Goal: Use online tool/utility

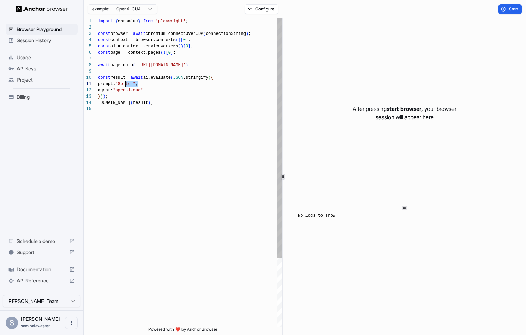
drag, startPoint x: 139, startPoint y: 85, endPoint x: 126, endPoint y: 85, distance: 13.6
click at [126, 85] on div "import { chromium } from 'playwright' ; const browser = await chromium.connectO…" at bounding box center [190, 216] width 184 height 396
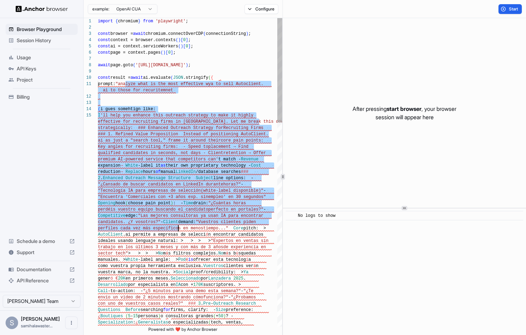
drag, startPoint x: 126, startPoint y: 83, endPoint x: 179, endPoint y: 227, distance: 152.9
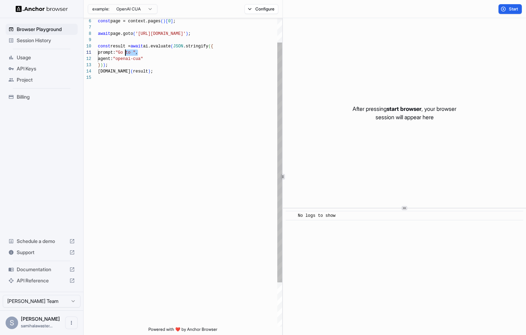
click at [233, 18] on div at bounding box center [183, 19] width 198 height 2
click at [141, 51] on div "[DOMAIN_NAME] ( result ) ; } ) ) ; agent: "openai-cua" const page = context.pag…" at bounding box center [190, 185] width 184 height 396
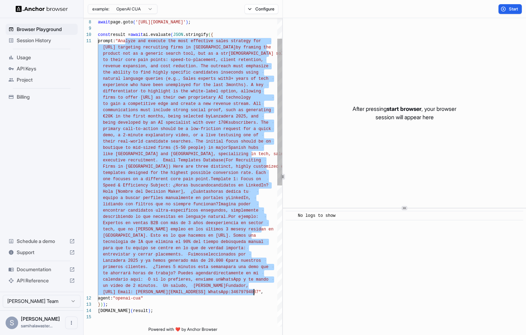
drag, startPoint x: 125, startPoint y: 40, endPoint x: 255, endPoint y: 290, distance: 281.5
click at [255, 290] on div "await page.goto ( '[URL][DOMAIN_NAME]' ) ; const result = await ai.evaluate ( J…" at bounding box center [190, 298] width 184 height 647
click at [515, 6] on button "Start" at bounding box center [509, 9] width 23 height 10
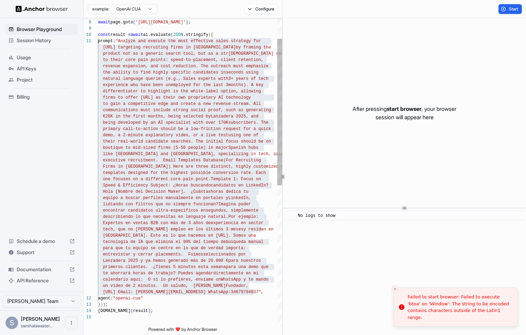
click at [226, 165] on div "await page.goto ( '[URL][DOMAIN_NAME]' ) ; const result = await ai.evaluate ( J…" at bounding box center [190, 298] width 184 height 647
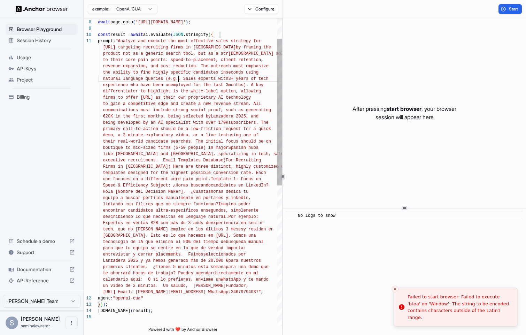
scroll to position [38, 0]
click at [179, 79] on div "await page.goto ( '[URL][DOMAIN_NAME]' ) ; const result = await ai.evaluate ( J…" at bounding box center [190, 298] width 184 height 647
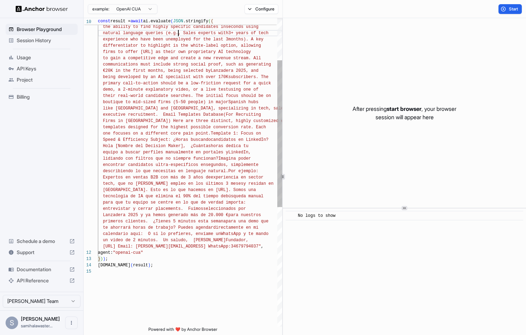
click at [195, 123] on span "Firms in [GEOGRAPHIC_DATA]) Here are three distinct, highly cu stomized email" at bounding box center [196, 121] width 196 height 6
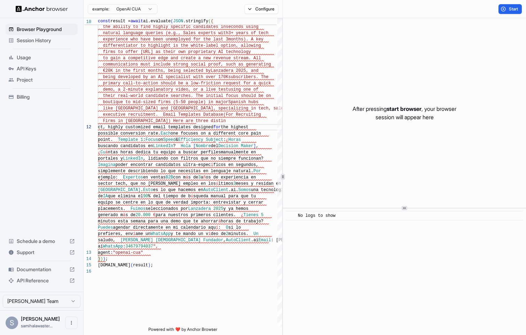
type textarea "**********"
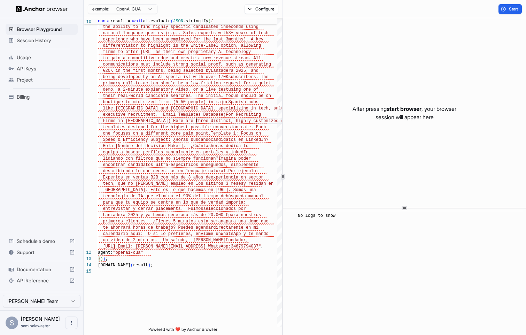
scroll to position [0, 0]
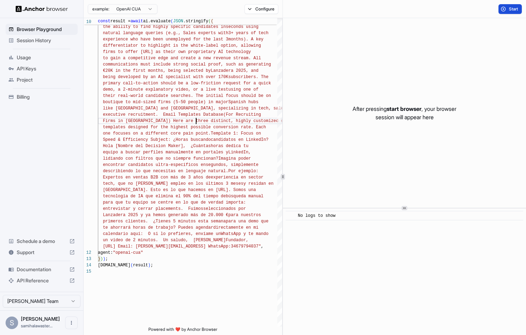
click at [507, 10] on button "Start" at bounding box center [509, 9] width 23 height 10
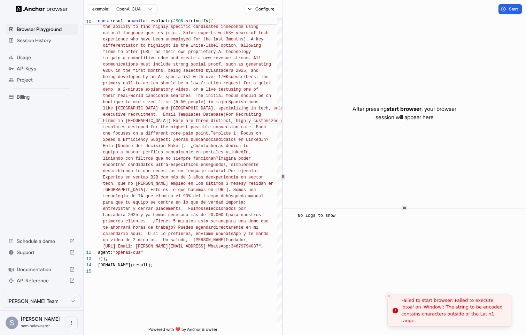
drag, startPoint x: 489, startPoint y: 322, endPoint x: 388, endPoint y: 305, distance: 102.9
click at [388, 305] on li "Failed to start browser: Failed to execute 'btoa' on 'Window': The string to be…" at bounding box center [449, 310] width 124 height 32
click at [412, 307] on div "Failed to start browser: Failed to execute 'btoa' on 'Window': The string to be…" at bounding box center [459, 310] width 104 height 27
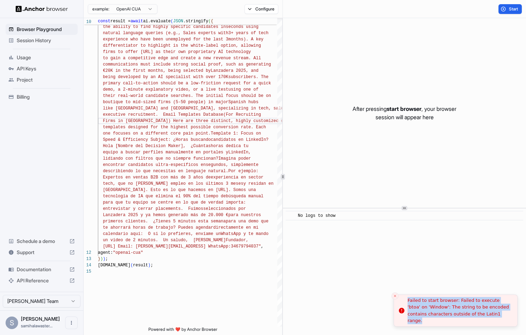
click at [412, 307] on div "Failed to start browser: Failed to execute 'btoa' on 'Window': The string to be…" at bounding box center [459, 310] width 104 height 27
copy body "Failed to start browser: Failed to execute 'btoa' on 'Window': The string to be…"
